Goal: Obtain resource: Download file/media

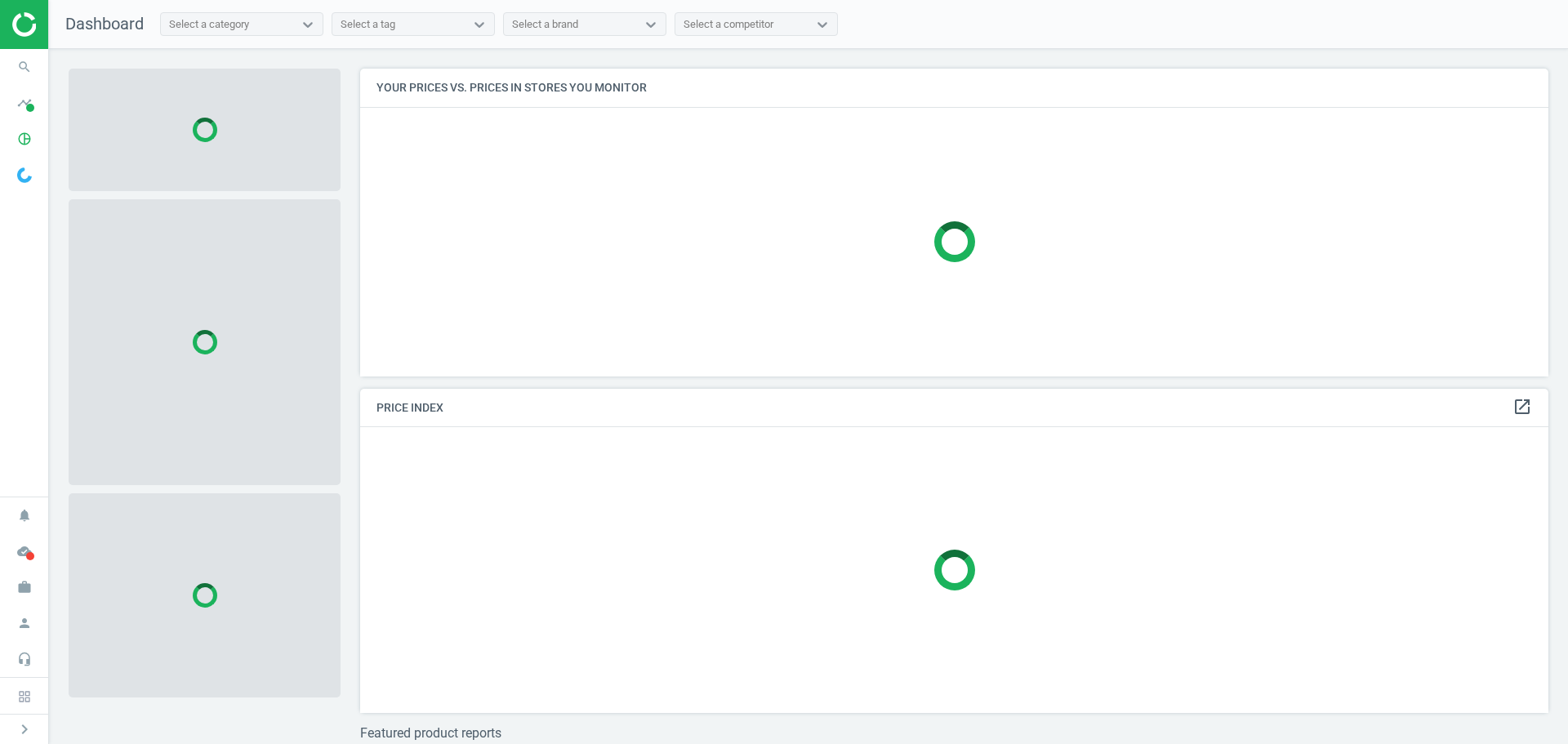
scroll to position [332, 1202]
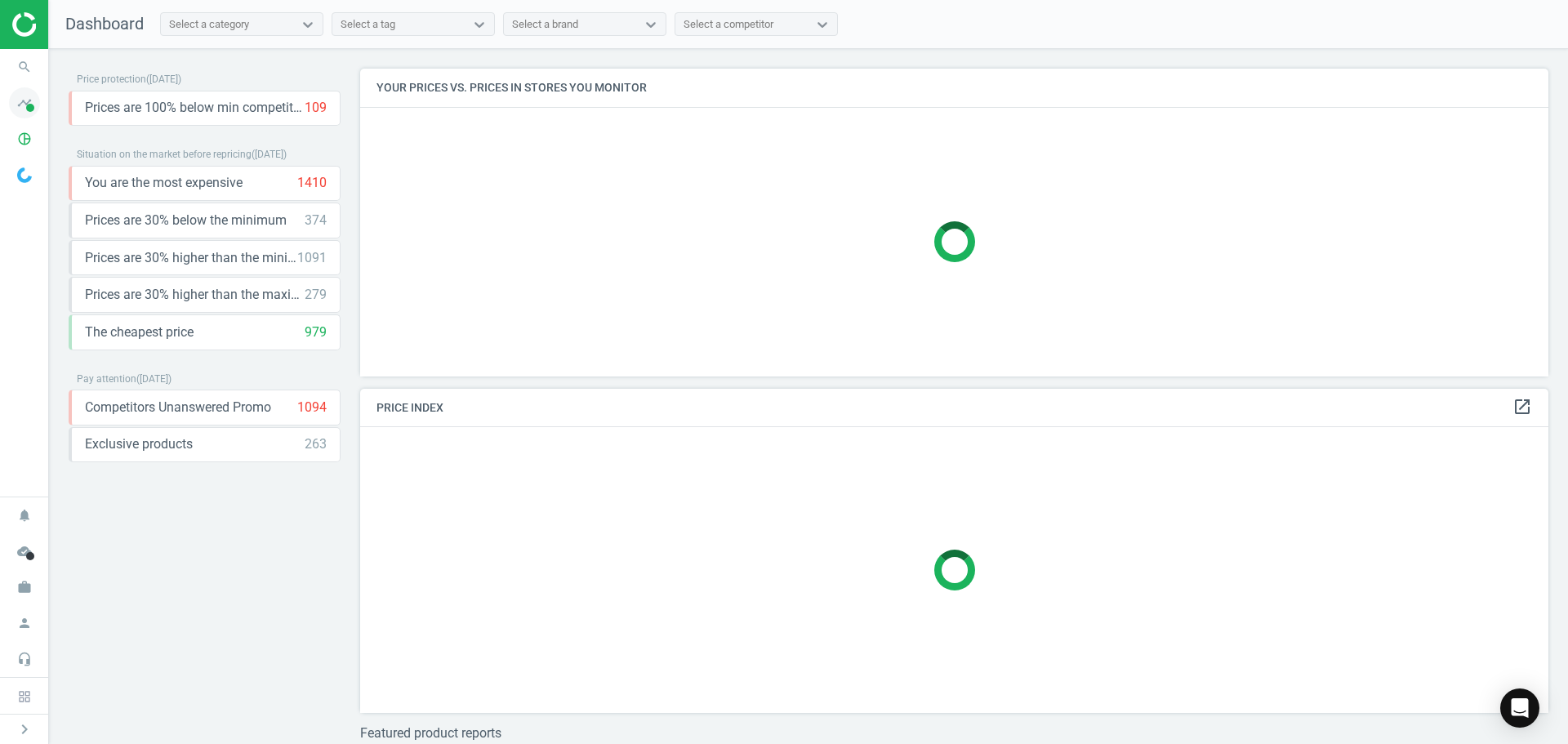
click at [28, 102] on icon "timeline" at bounding box center [24, 103] width 31 height 31
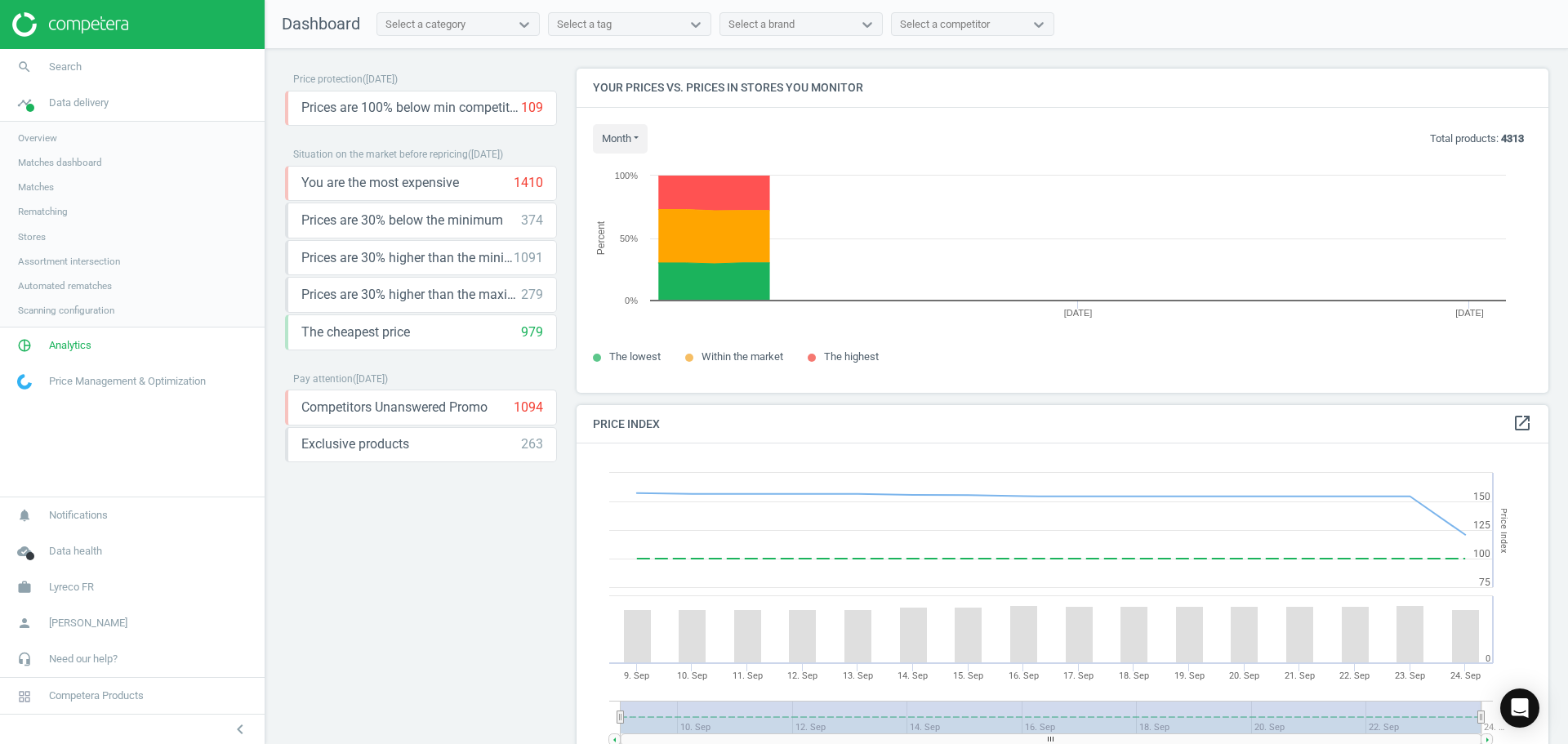
scroll to position [401, 985]
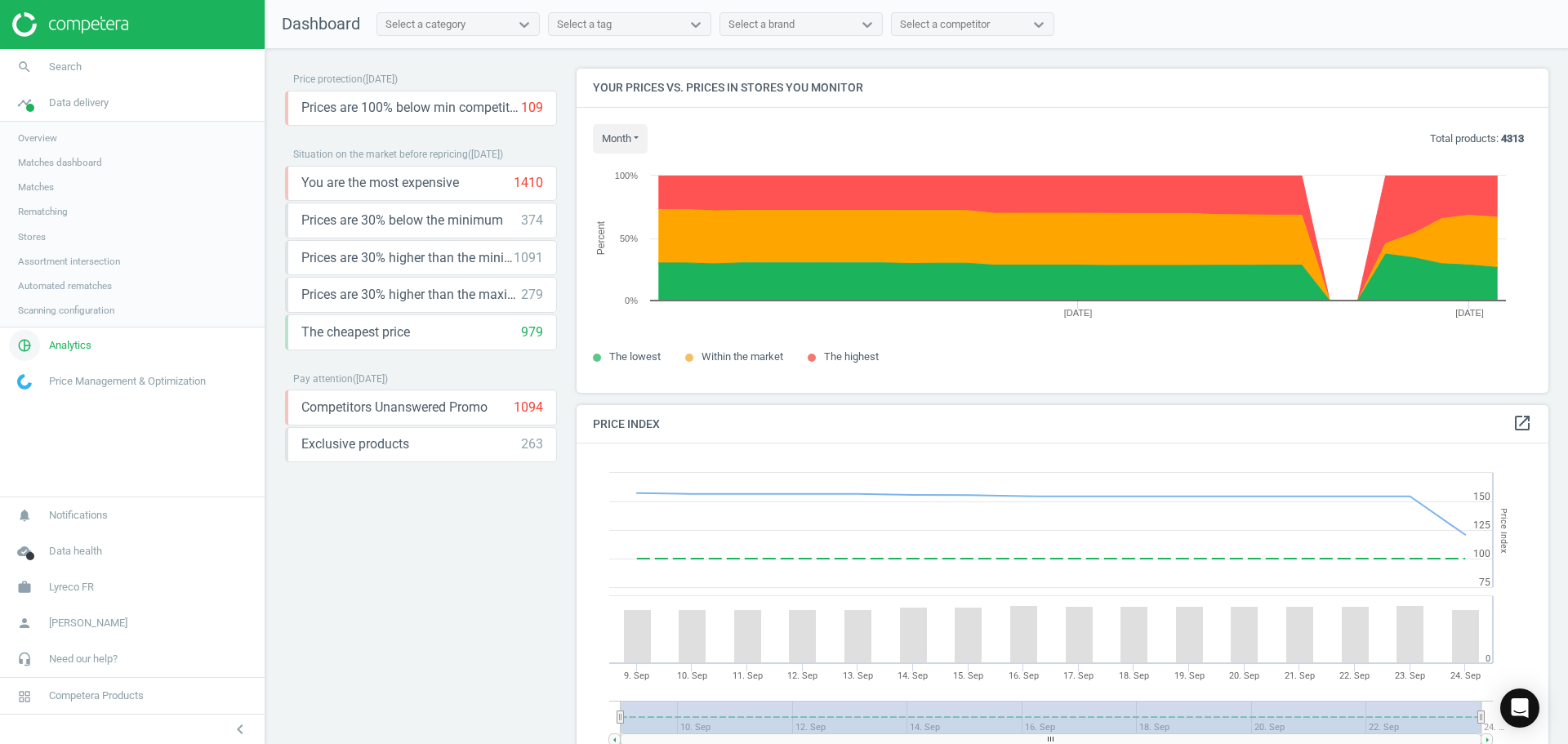
click at [43, 345] on span "pie_chart_outlined" at bounding box center [24, 345] width 49 height 36
click at [39, 198] on span "Products" at bounding box center [37, 197] width 38 height 13
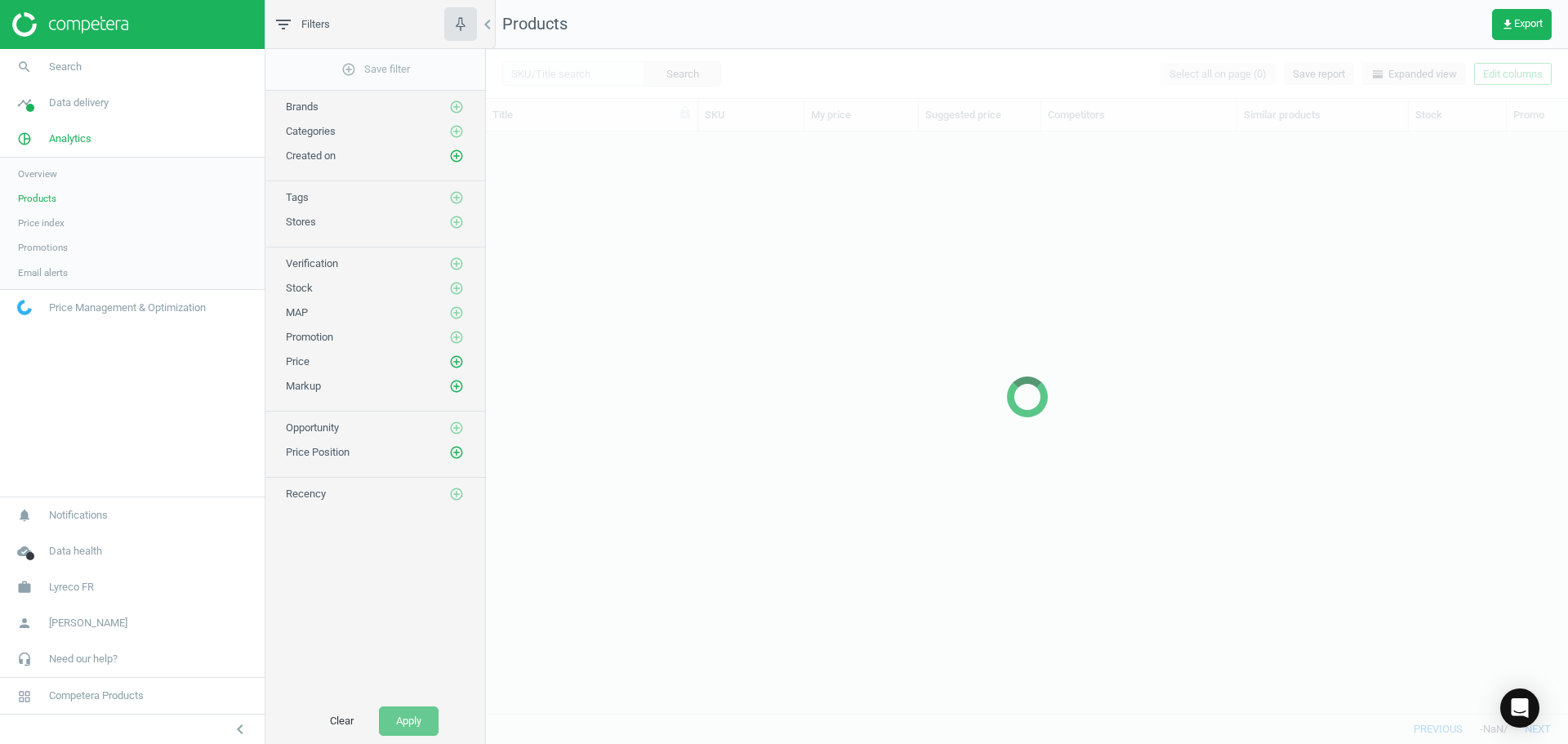
scroll to position [557, 1070]
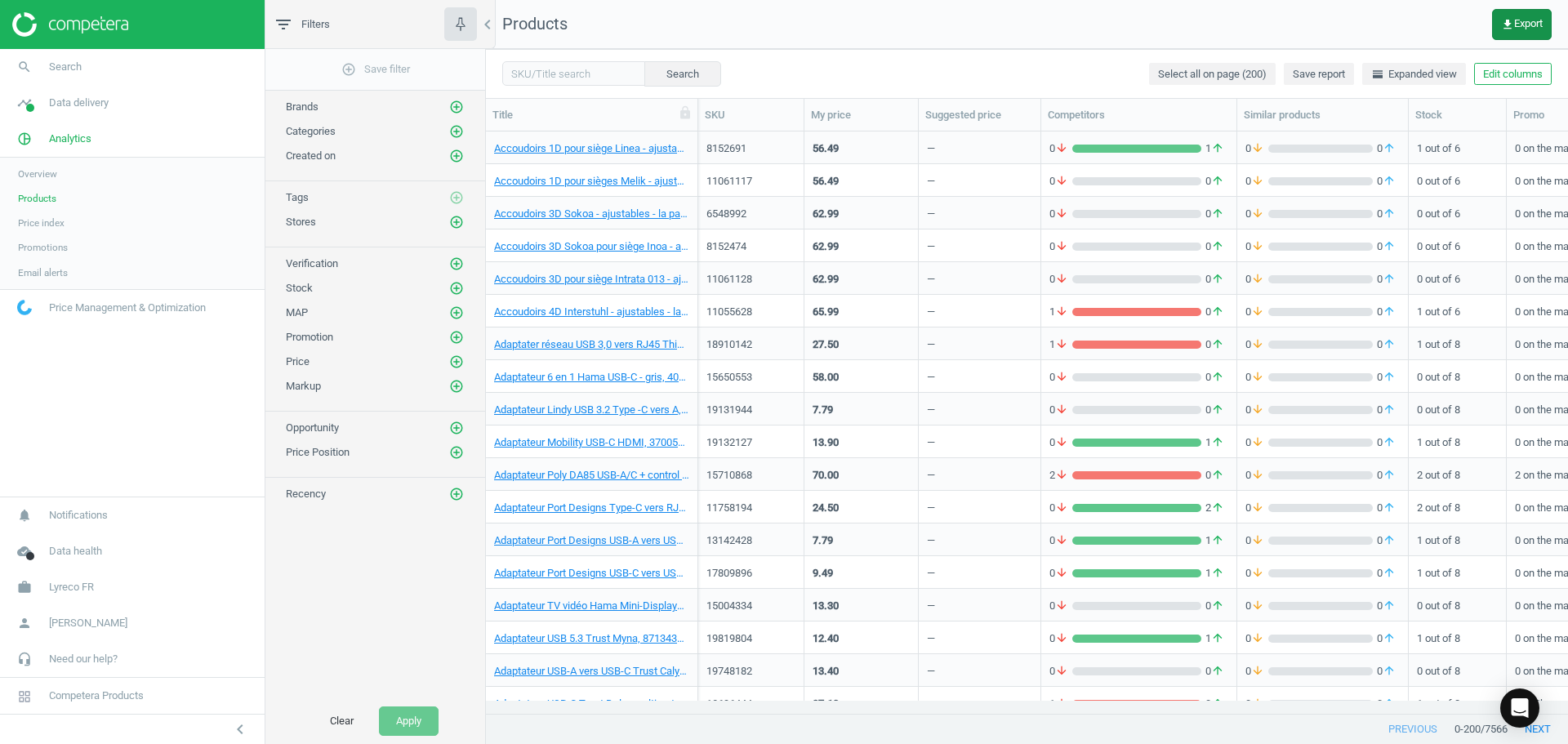
click at [1501, 9] on button "get_app Export" at bounding box center [1522, 24] width 60 height 31
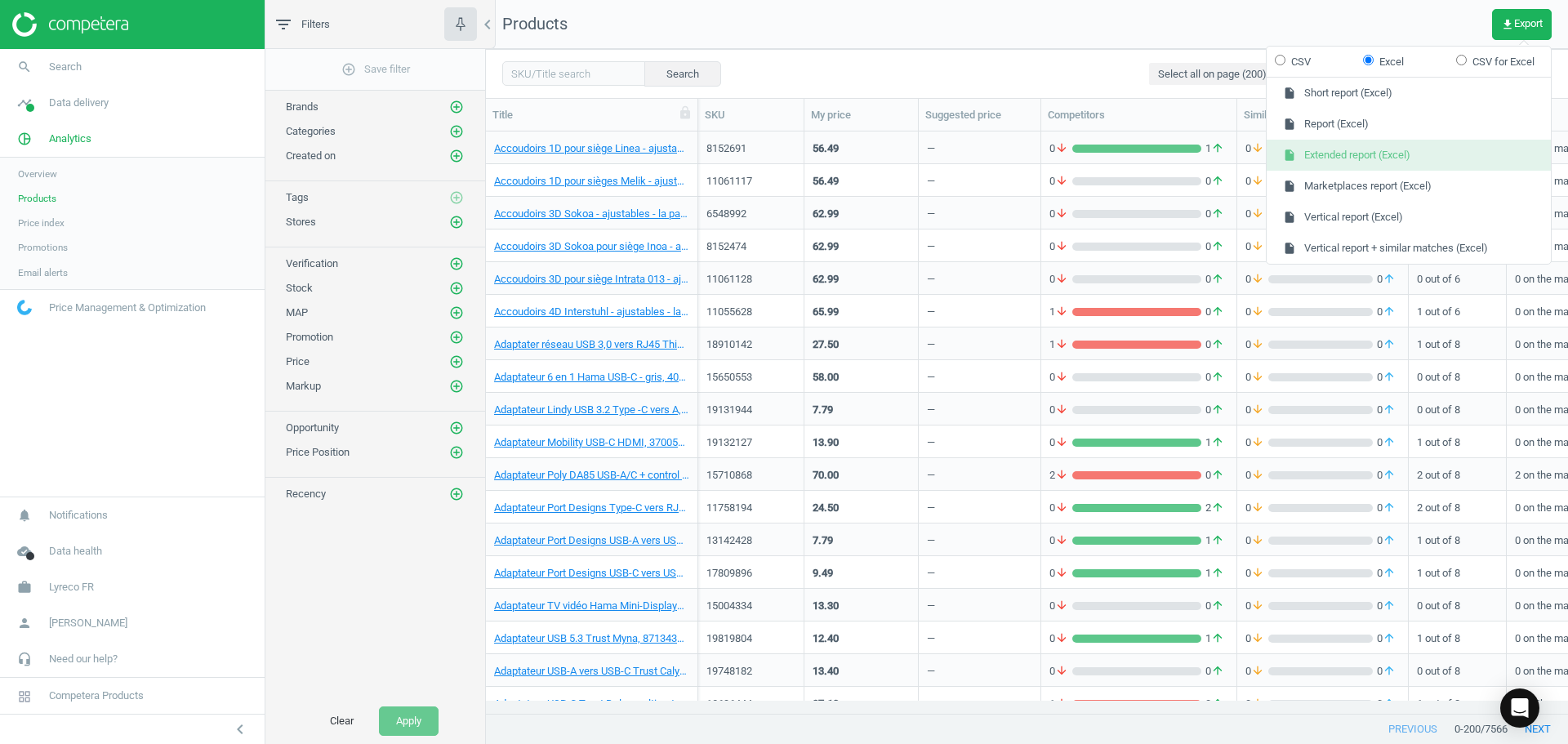
click at [1382, 155] on button "insert_drive_file Extended report (Excel)" at bounding box center [1408, 155] width 284 height 31
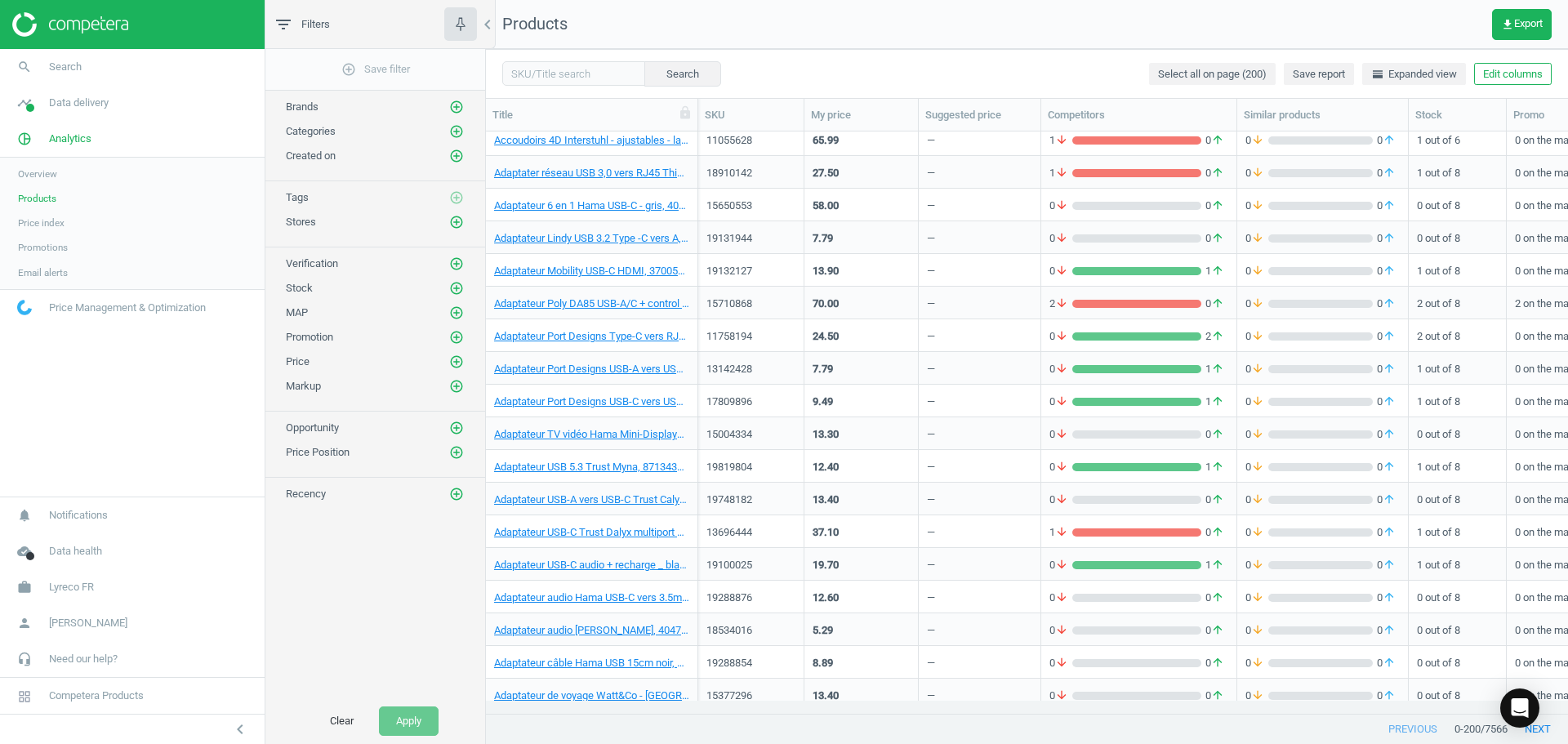
scroll to position [0, 0]
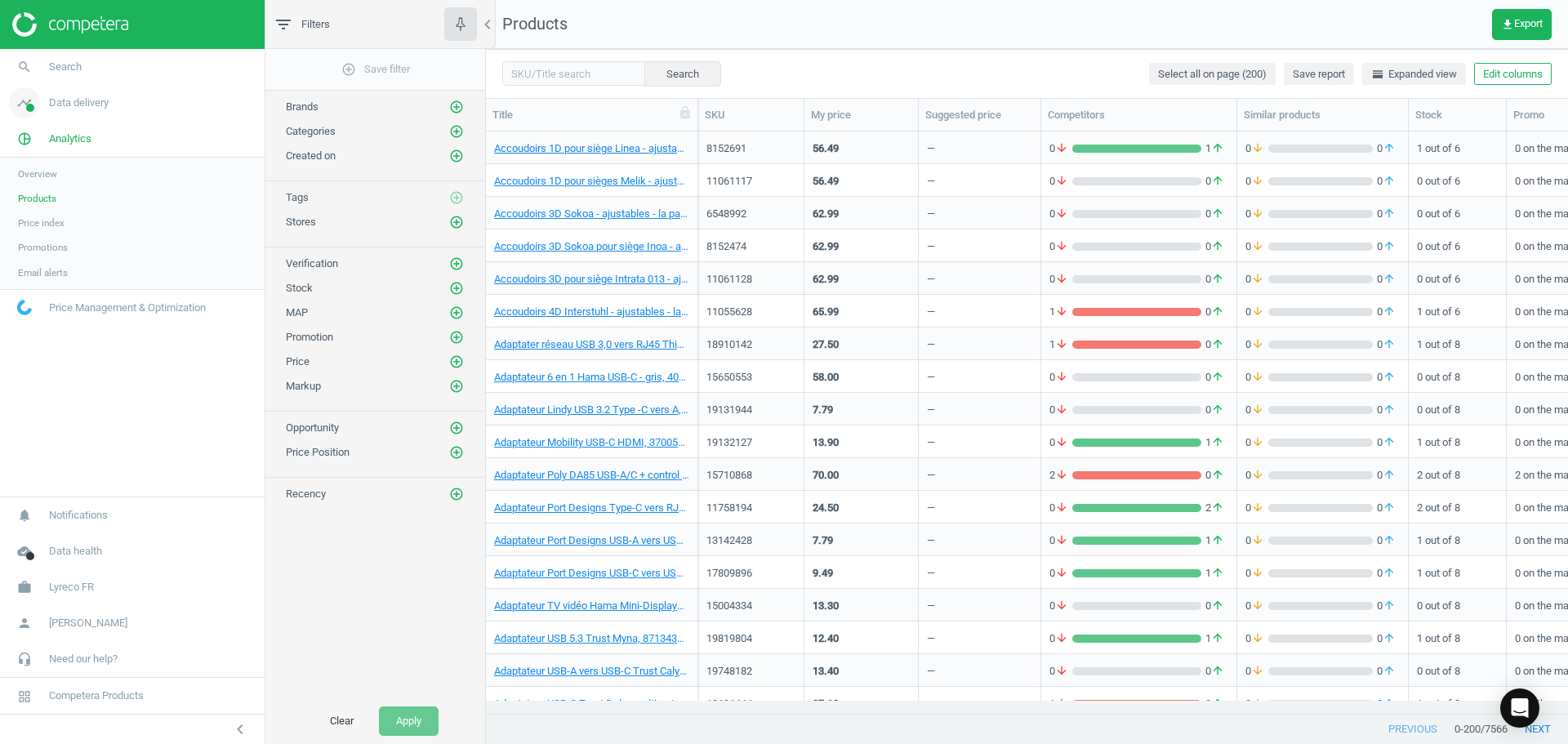
click at [57, 108] on span "Data delivery" at bounding box center [79, 103] width 60 height 15
click at [63, 70] on span "Search" at bounding box center [65, 67] width 33 height 15
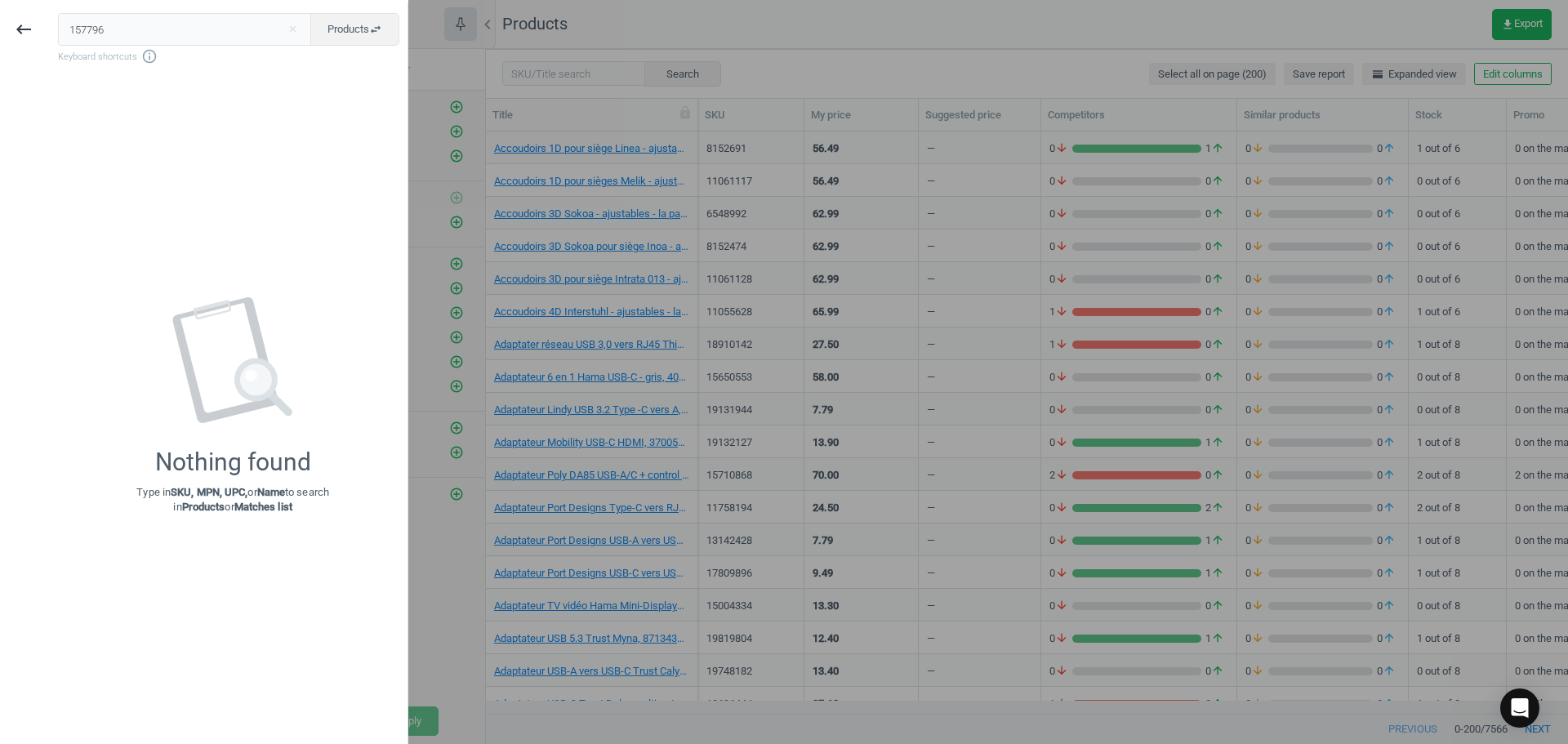
type input "157796"
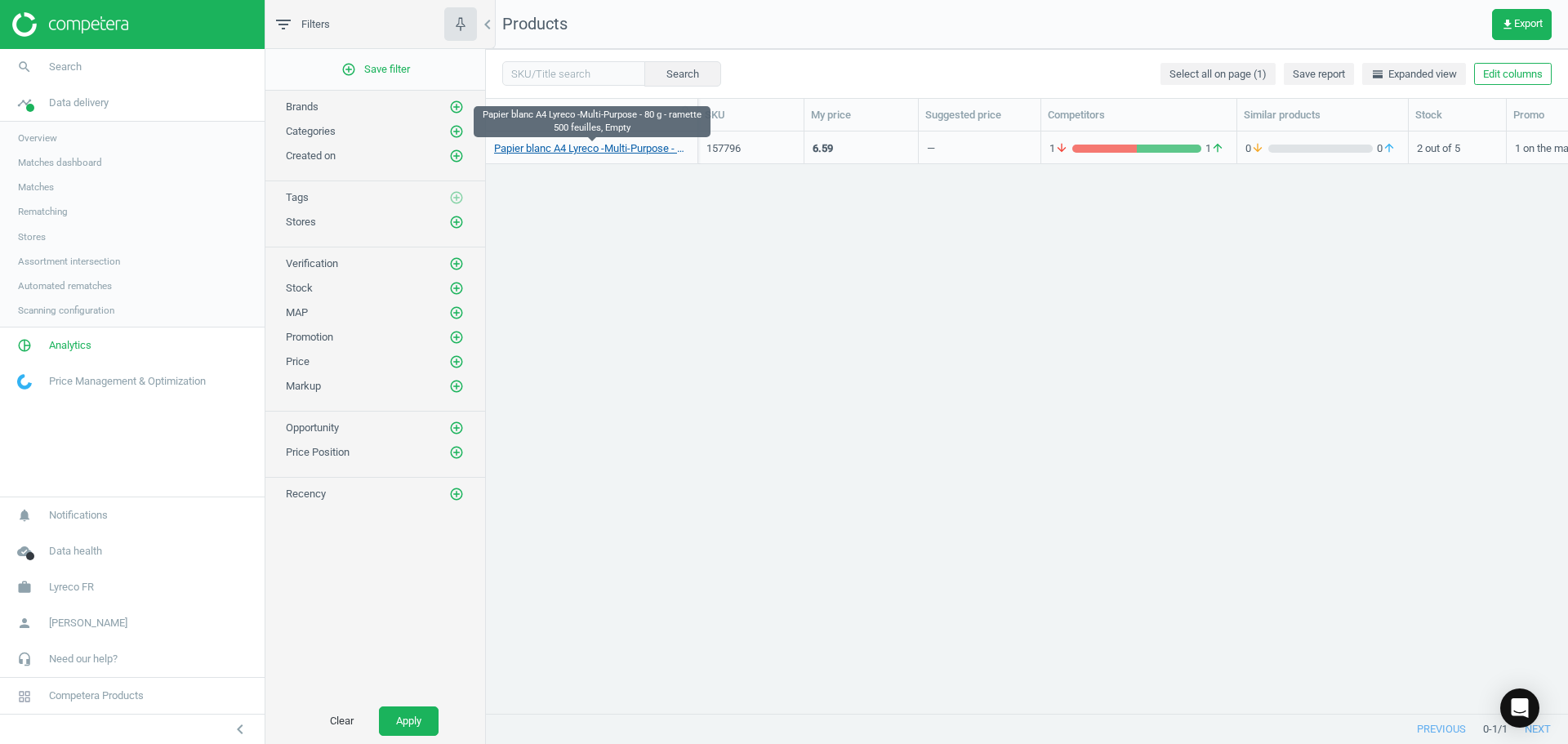
click at [650, 152] on link "Papier blanc A4 Lyreco -Multi-Purpose - 80 g - ramette 500 feuilles, Empty" at bounding box center [591, 149] width 196 height 15
